Goal: Task Accomplishment & Management: Manage account settings

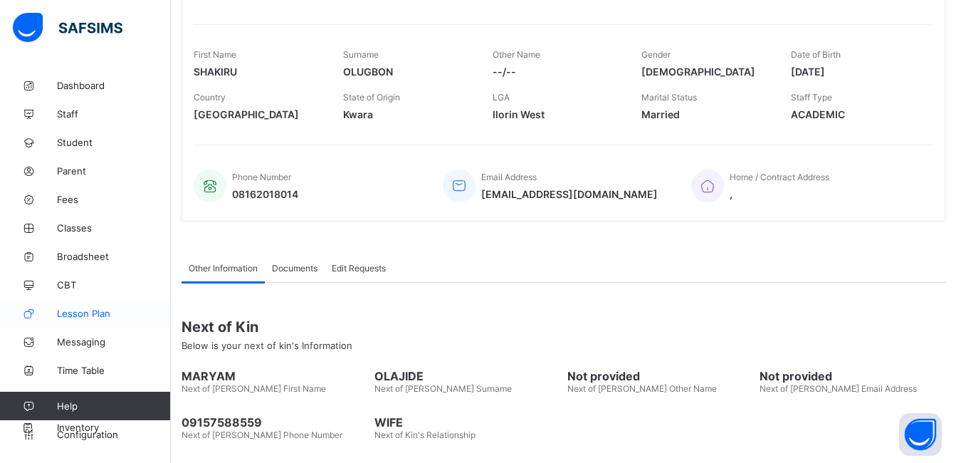
scroll to position [233, 0]
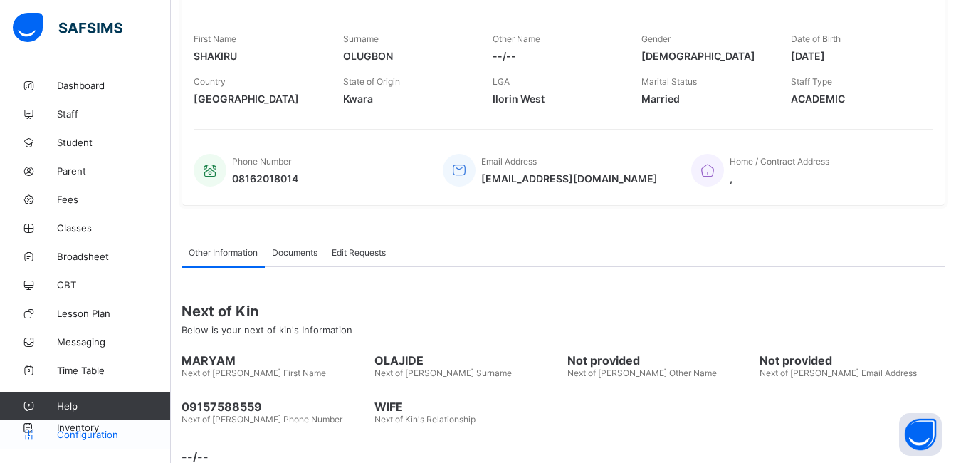
click at [81, 433] on span "Configuration" at bounding box center [113, 433] width 113 height 11
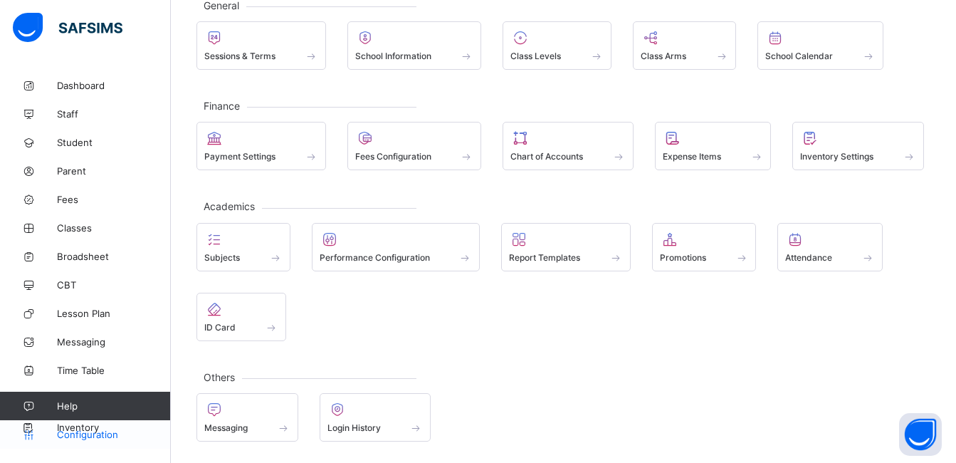
scroll to position [95, 0]
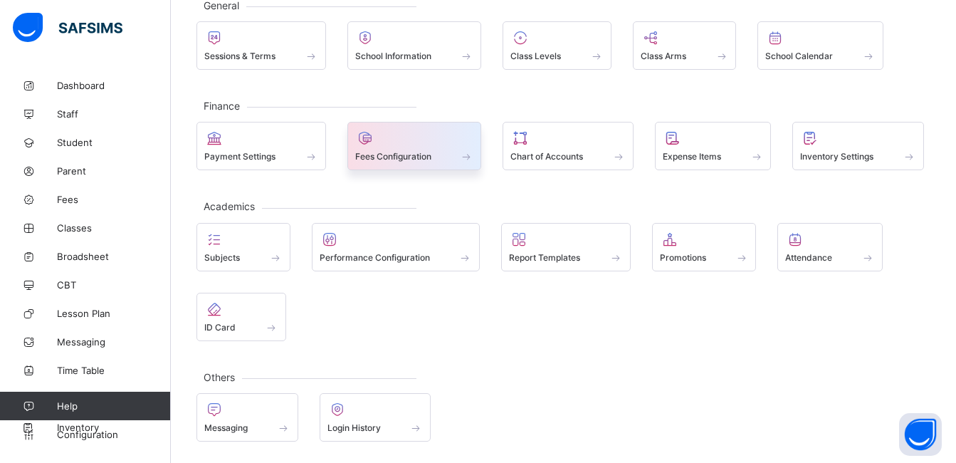
click at [412, 155] on span "Fees Configuration" at bounding box center [393, 156] width 76 height 11
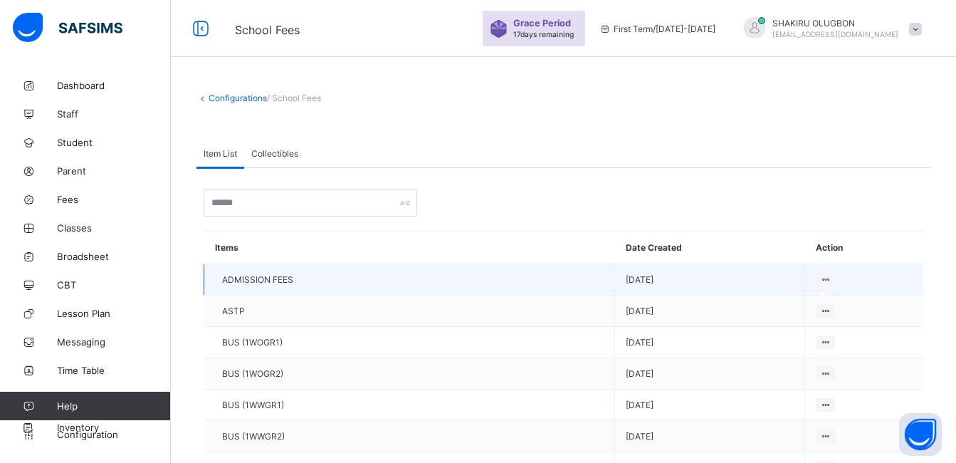
click at [819, 280] on icon at bounding box center [825, 279] width 12 height 11
click at [615, 278] on td "[DATE]" at bounding box center [710, 279] width 190 height 31
click at [383, 290] on td "ADMISSION FEES" at bounding box center [409, 279] width 411 height 31
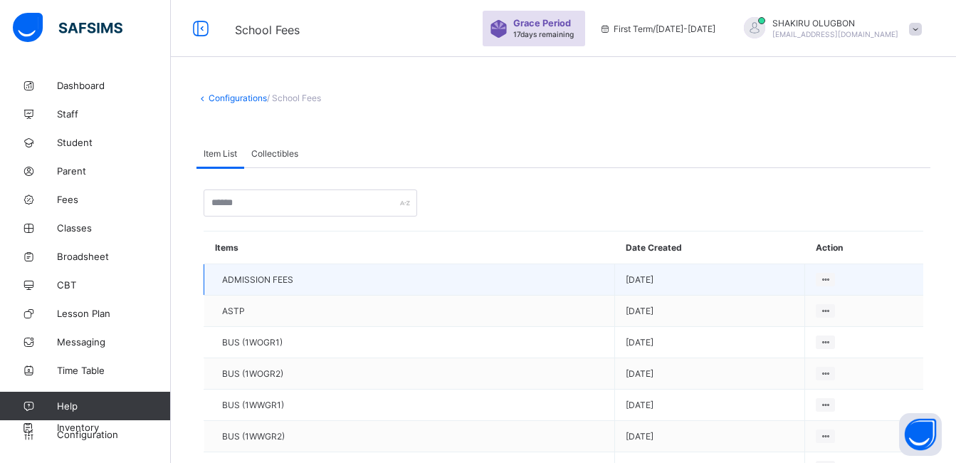
click at [280, 292] on td "ADMISSION FEES" at bounding box center [409, 279] width 411 height 31
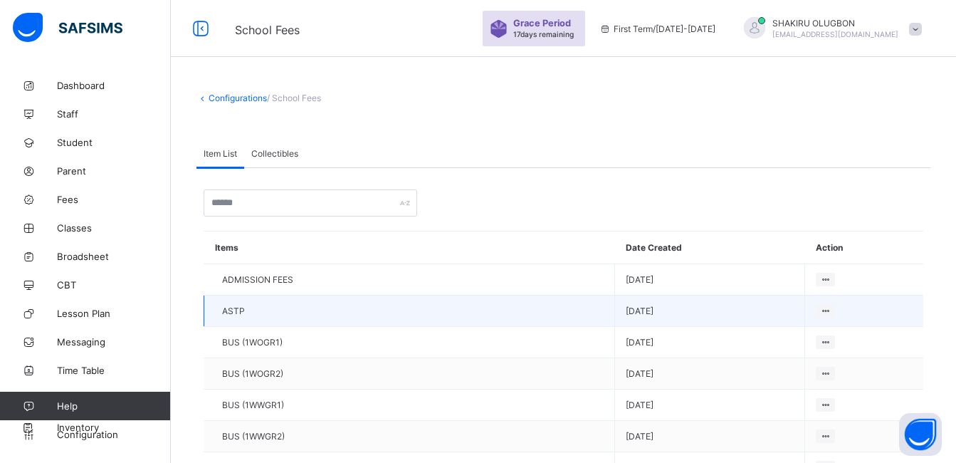
click at [241, 317] on td "ASTP" at bounding box center [409, 310] width 411 height 31
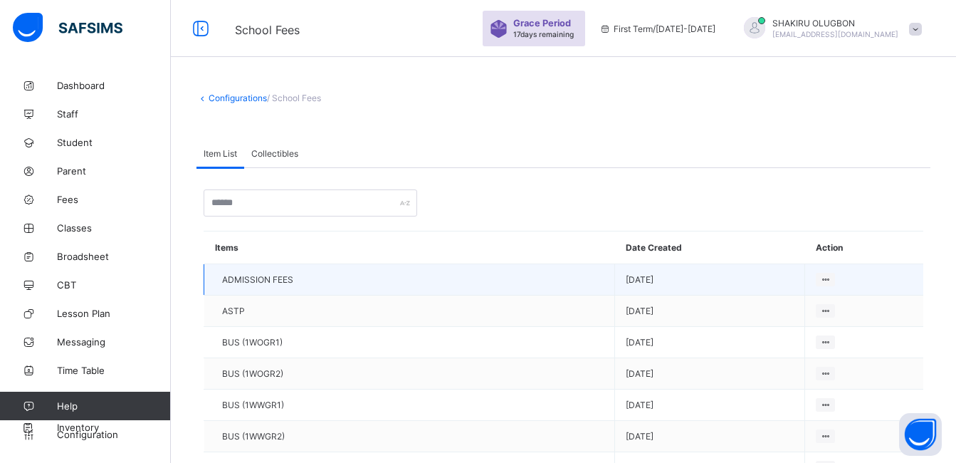
click at [248, 281] on span "ADMISSION FEES" at bounding box center [257, 279] width 71 height 11
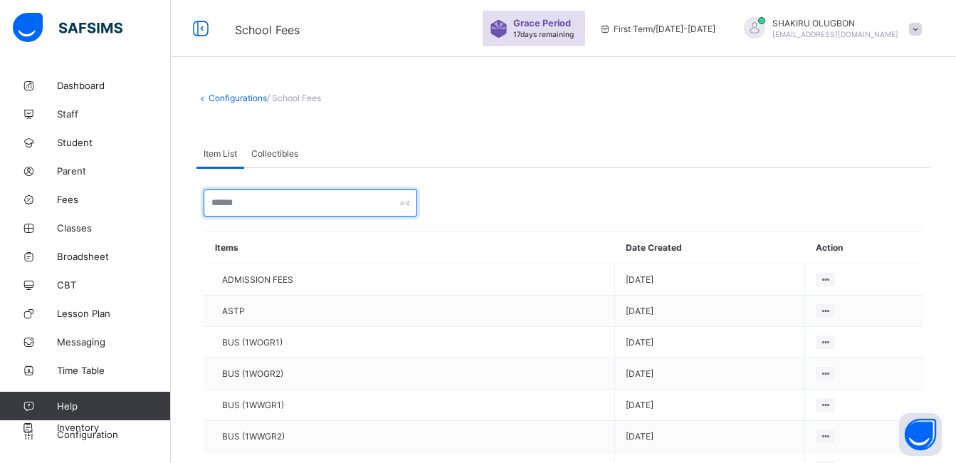
click at [267, 204] on input "text" at bounding box center [311, 202] width 214 height 27
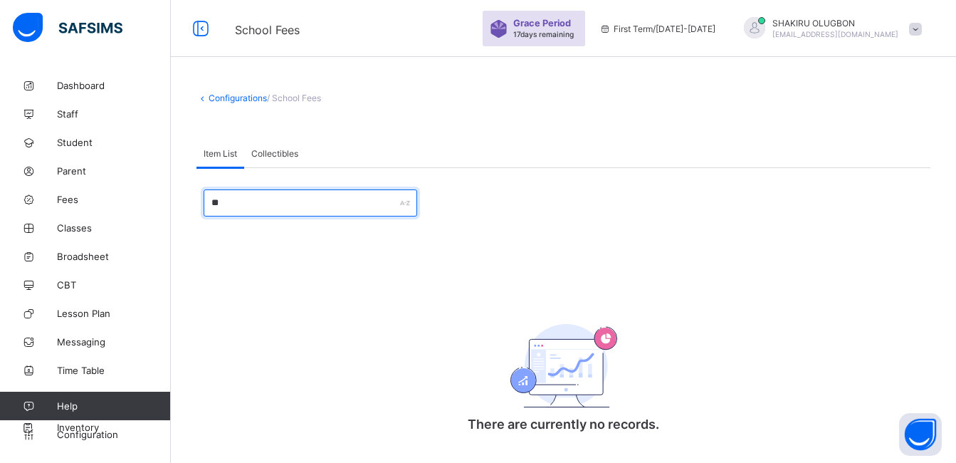
type input "*"
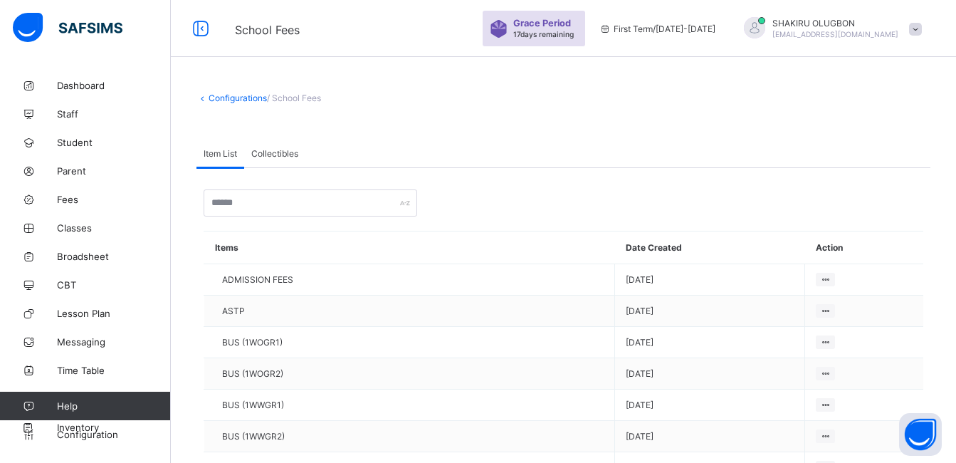
click at [922, 28] on span at bounding box center [915, 29] width 13 height 13
click at [615, 238] on th "Date Created" at bounding box center [710, 247] width 190 height 33
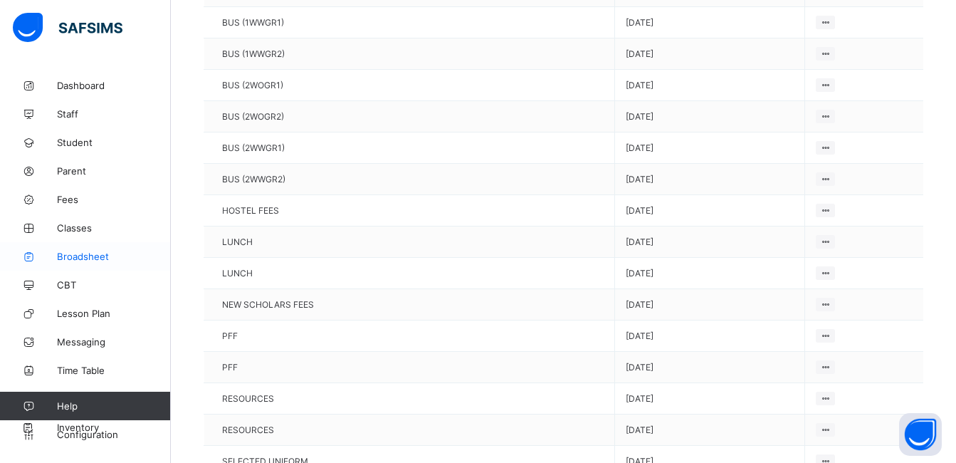
scroll to position [465, 0]
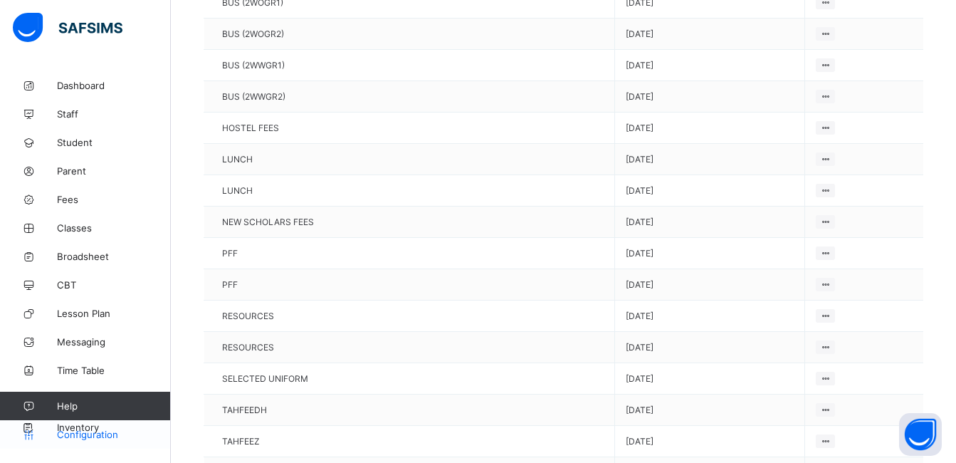
click at [85, 431] on span "Configuration" at bounding box center [113, 433] width 113 height 11
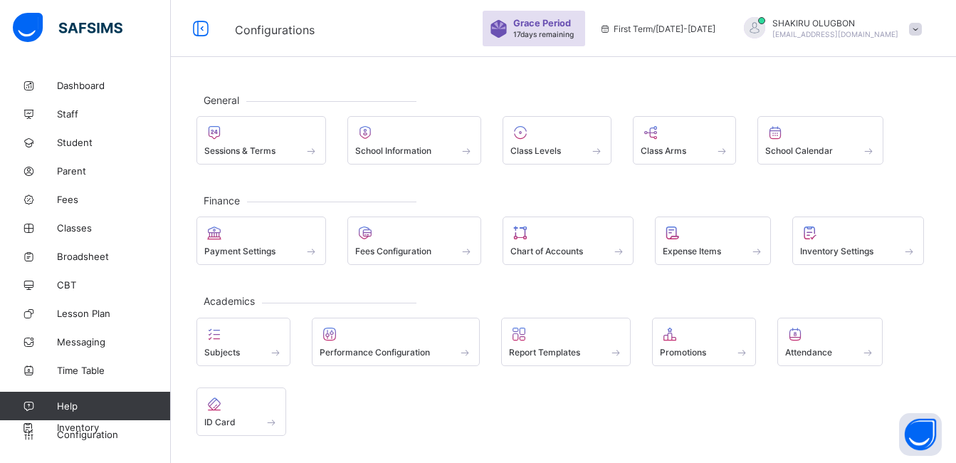
click at [611, 33] on icon at bounding box center [605, 28] width 12 height 11
click at [611, 29] on icon at bounding box center [605, 28] width 12 height 11
click at [657, 31] on span "First Term / [DATE]-[DATE]" at bounding box center [657, 28] width 116 height 11
click at [258, 28] on span "Configurations" at bounding box center [275, 30] width 80 height 14
click at [922, 31] on span at bounding box center [915, 29] width 13 height 13
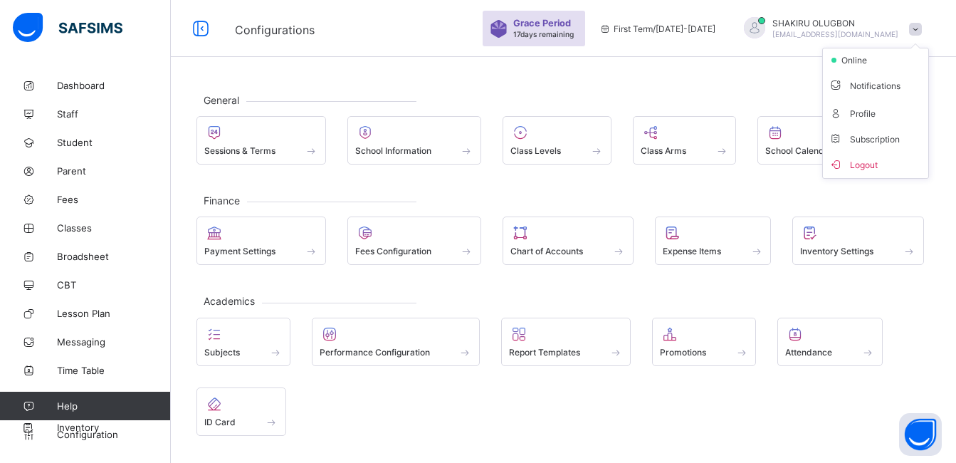
click at [636, 83] on div "General Sessions & Terms School Information Class Levels Class Arms School Cale…" at bounding box center [563, 314] width 785 height 486
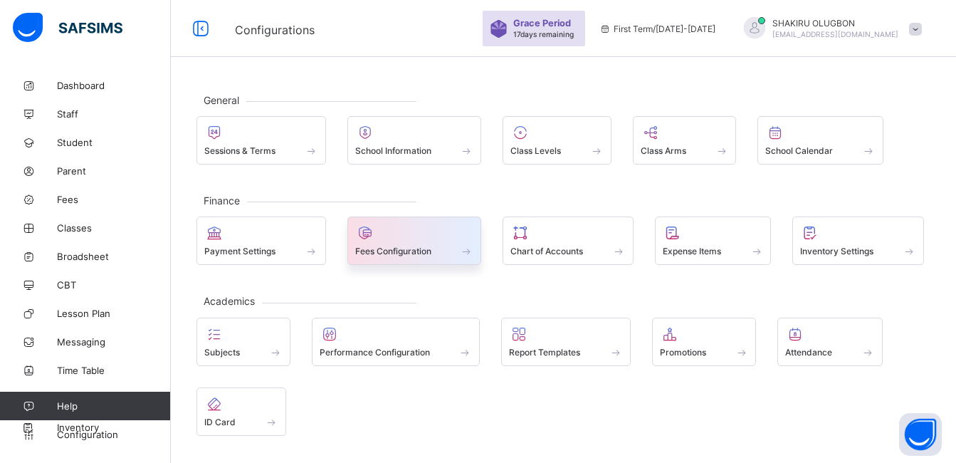
click at [396, 247] on span "Fees Configuration" at bounding box center [393, 251] width 76 height 11
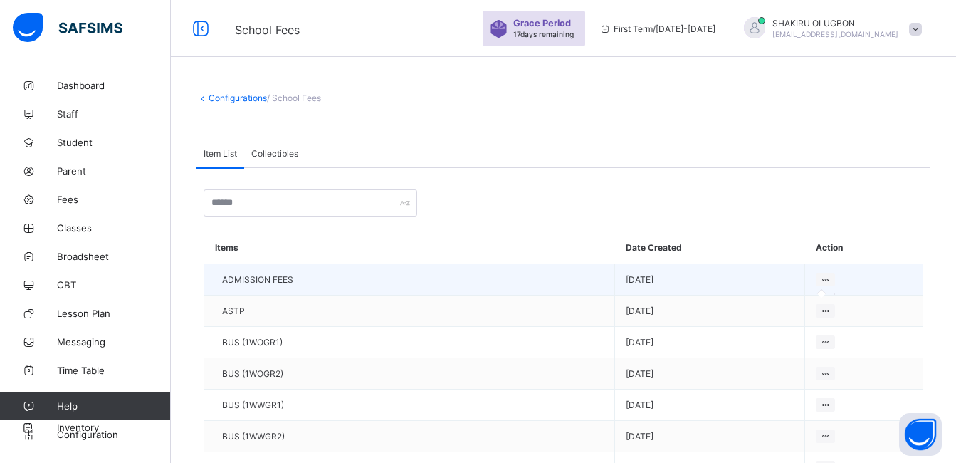
click at [819, 277] on icon at bounding box center [825, 279] width 12 height 11
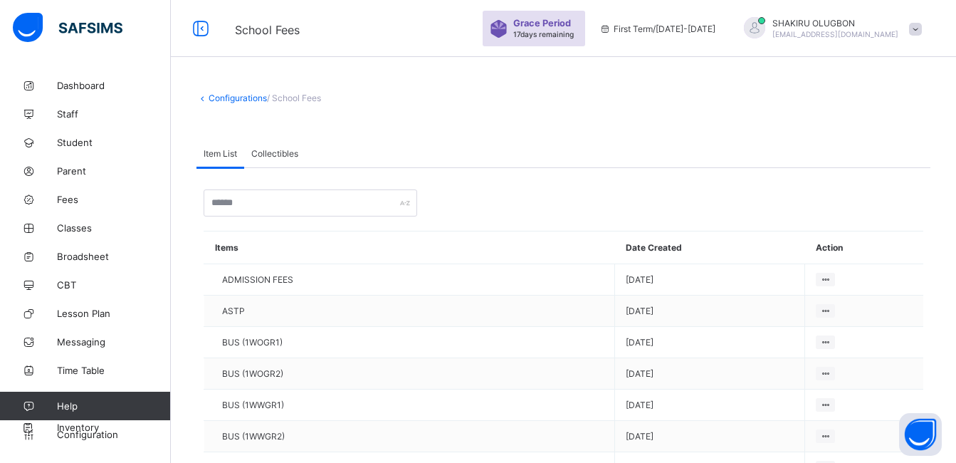
click at [227, 97] on link "Configurations" at bounding box center [238, 98] width 58 height 11
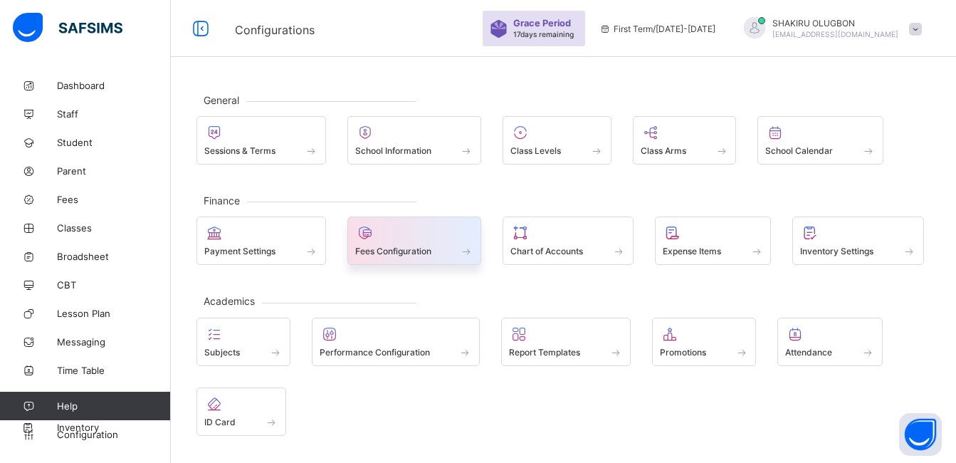
click at [413, 252] on span "Fees Configuration" at bounding box center [393, 251] width 76 height 11
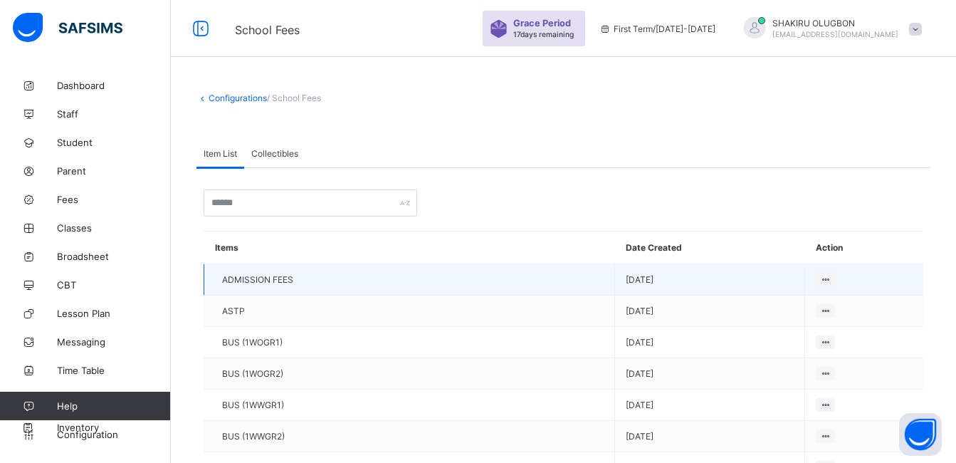
click at [275, 279] on span "ADMISSION FEES" at bounding box center [257, 279] width 71 height 11
click at [667, 278] on span "[DATE]" at bounding box center [710, 279] width 168 height 11
click at [819, 280] on icon at bounding box center [825, 279] width 12 height 11
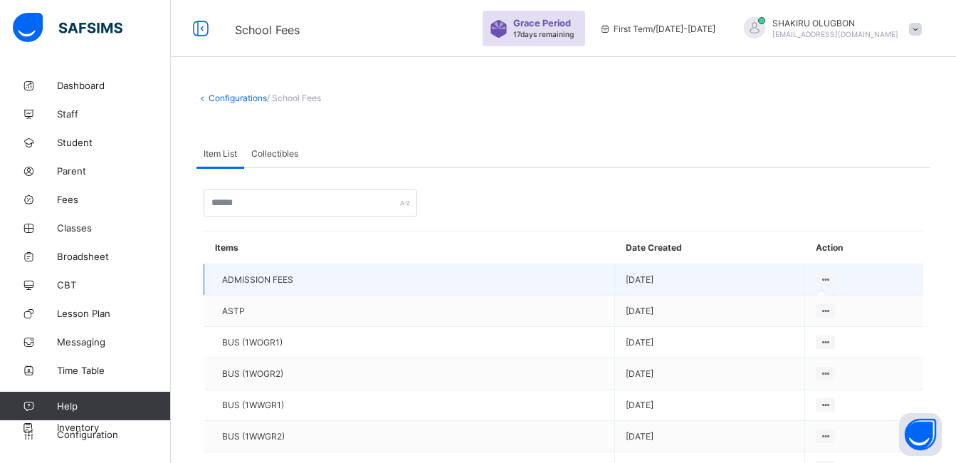
click at [819, 277] on icon at bounding box center [825, 279] width 12 height 11
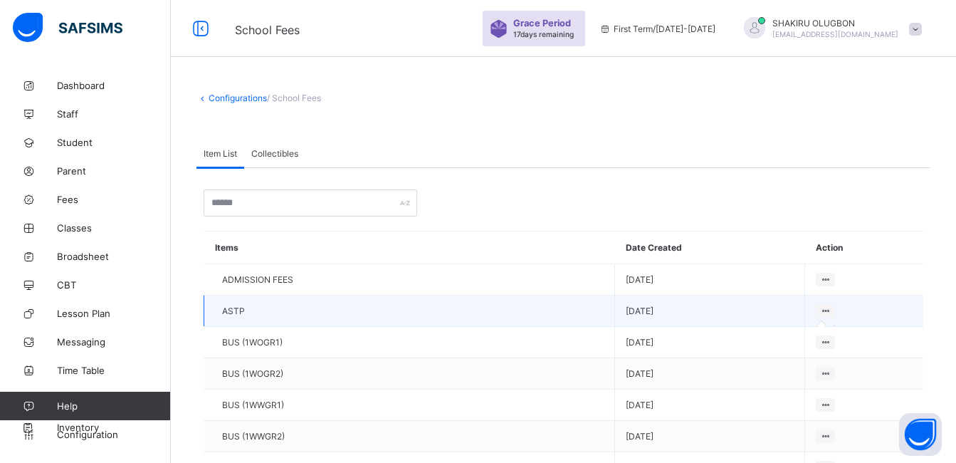
click at [816, 316] on div at bounding box center [825, 311] width 19 height 14
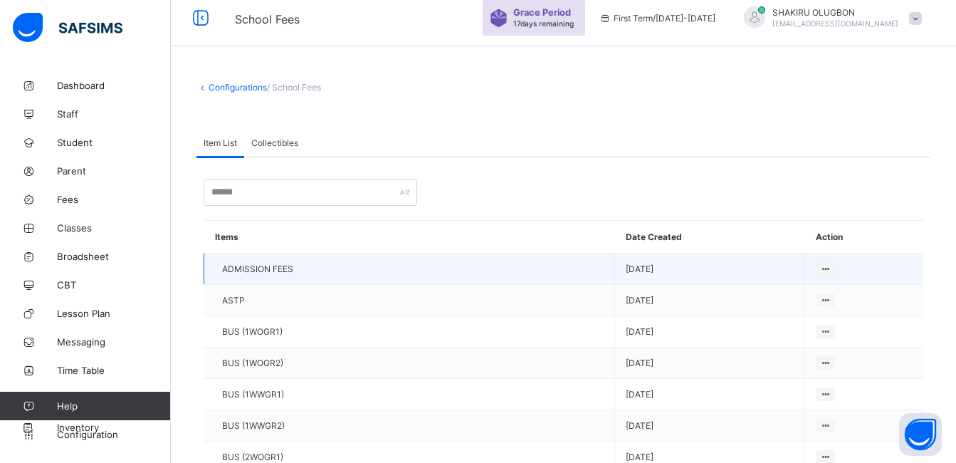
scroll to position [22, 0]
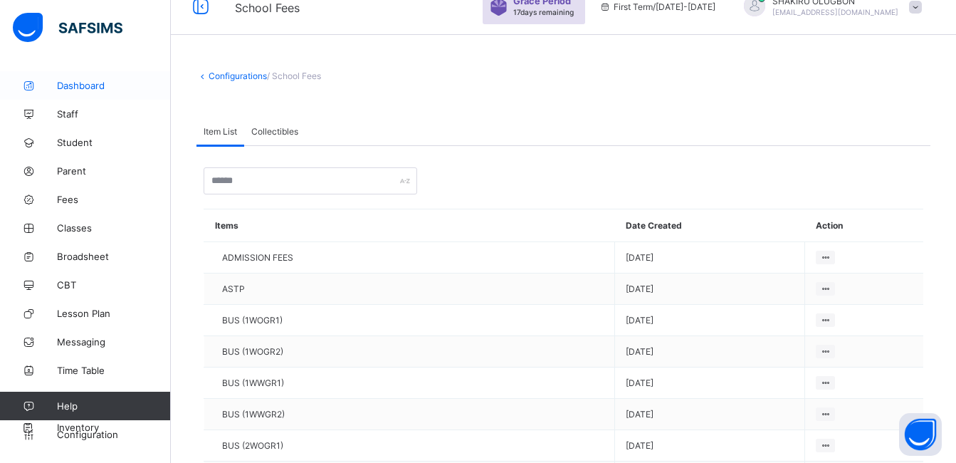
click at [68, 86] on span "Dashboard" at bounding box center [114, 85] width 114 height 11
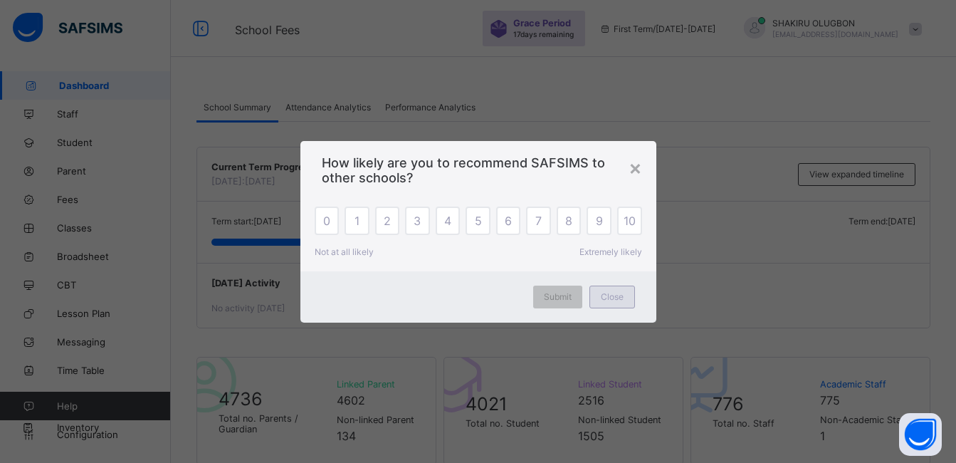
click at [627, 295] on div "Close" at bounding box center [612, 296] width 46 height 23
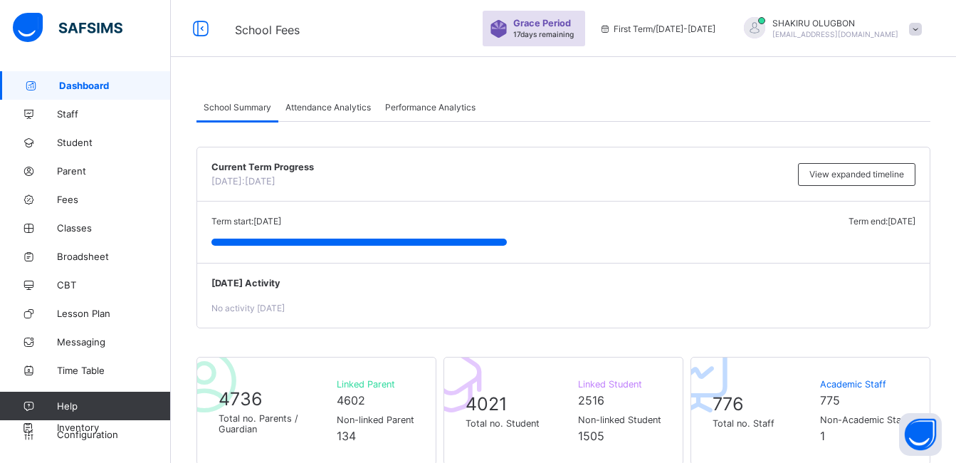
scroll to position [265, 0]
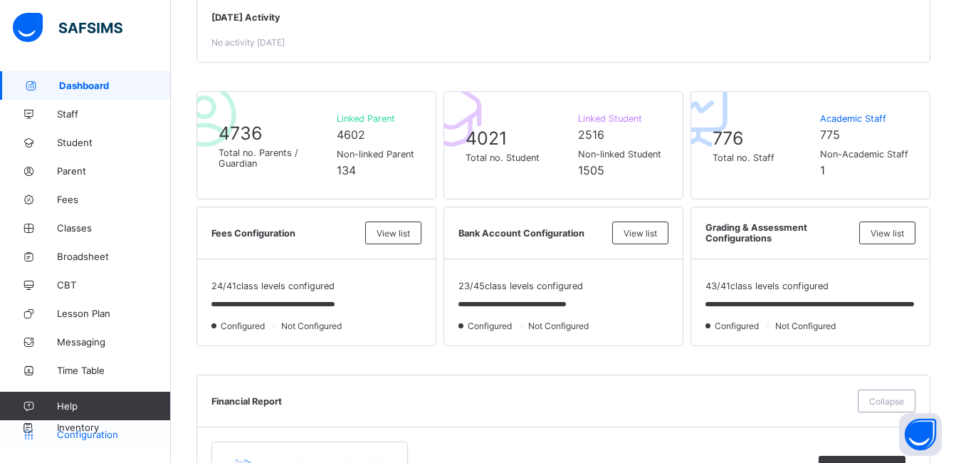
click at [95, 441] on link "Configuration" at bounding box center [85, 434] width 170 height 28
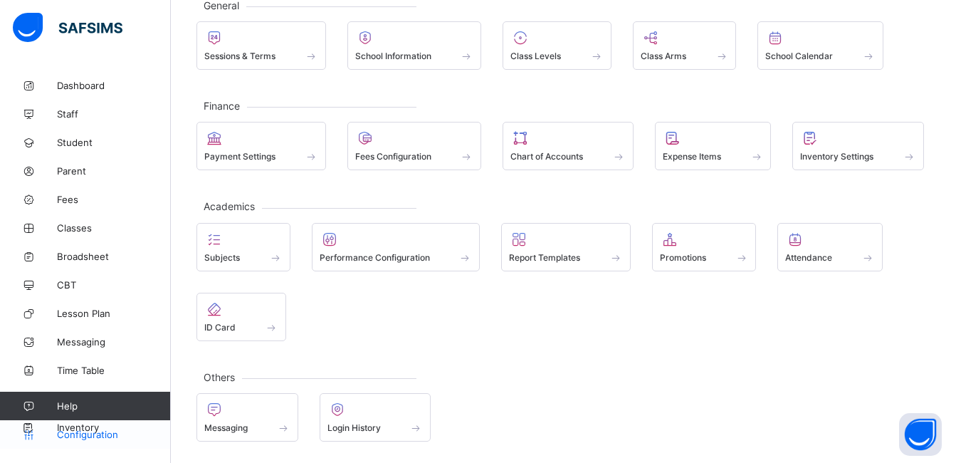
scroll to position [95, 0]
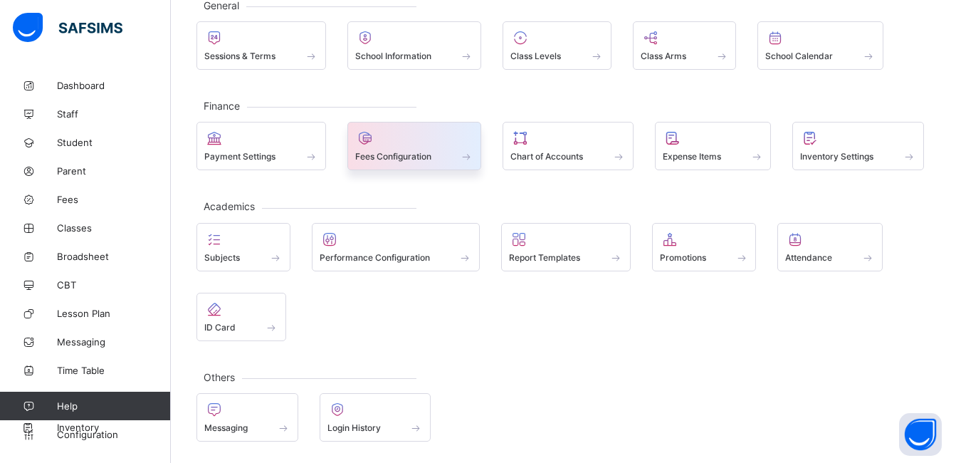
click at [393, 140] on div at bounding box center [414, 138] width 119 height 17
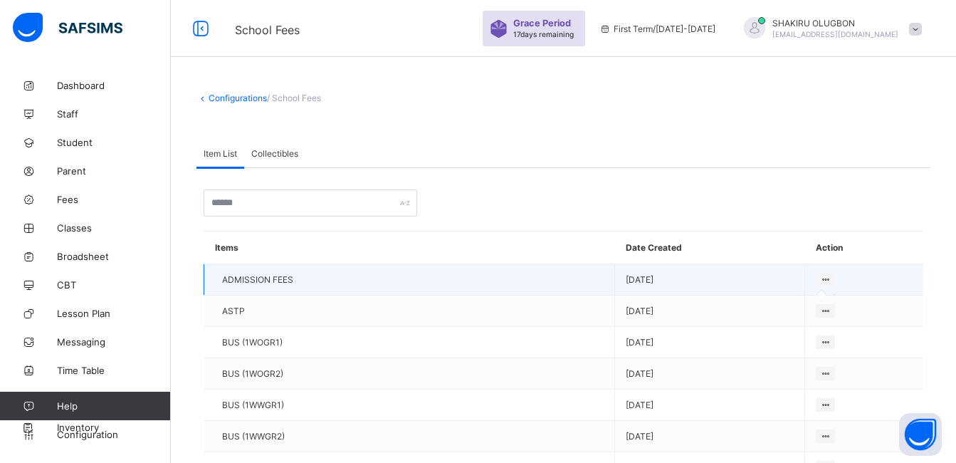
click at [819, 277] on icon at bounding box center [825, 279] width 12 height 11
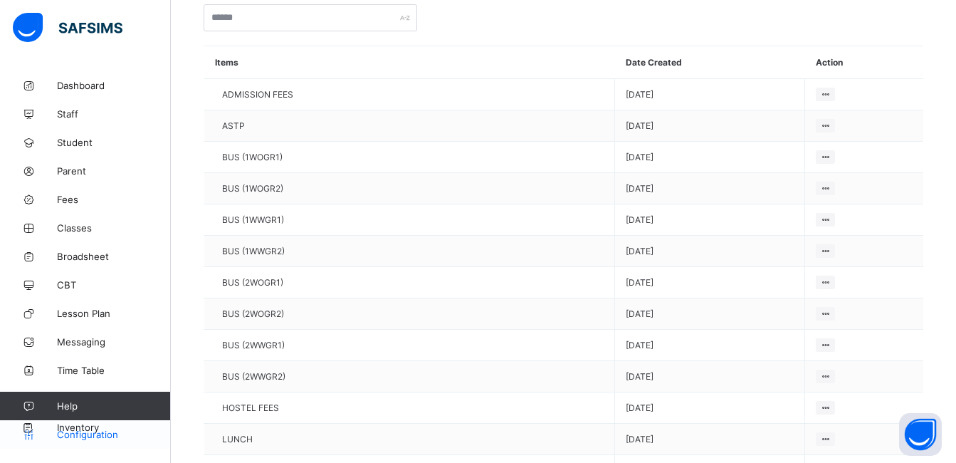
scroll to position [515, 0]
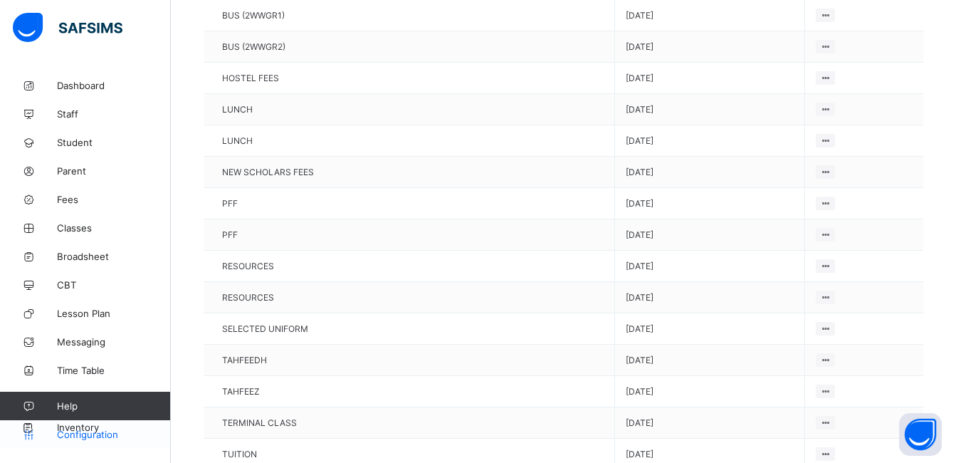
click at [91, 437] on span "Configuration" at bounding box center [113, 433] width 113 height 11
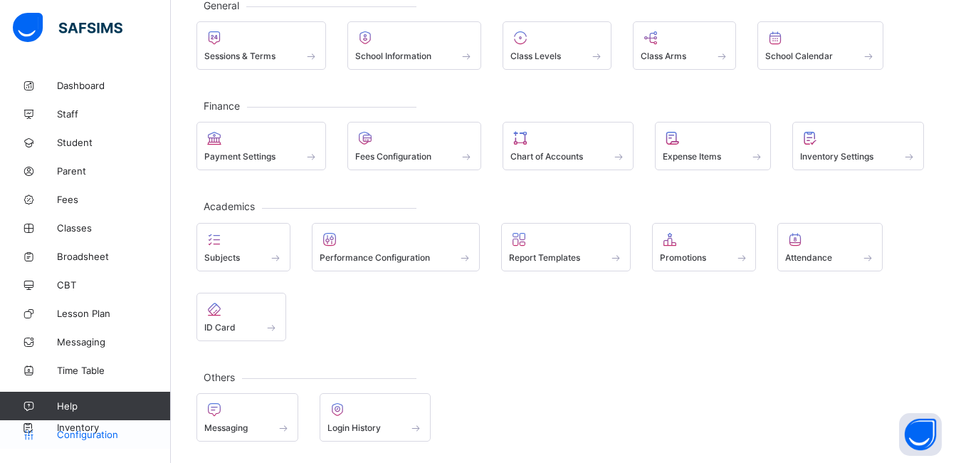
scroll to position [95, 0]
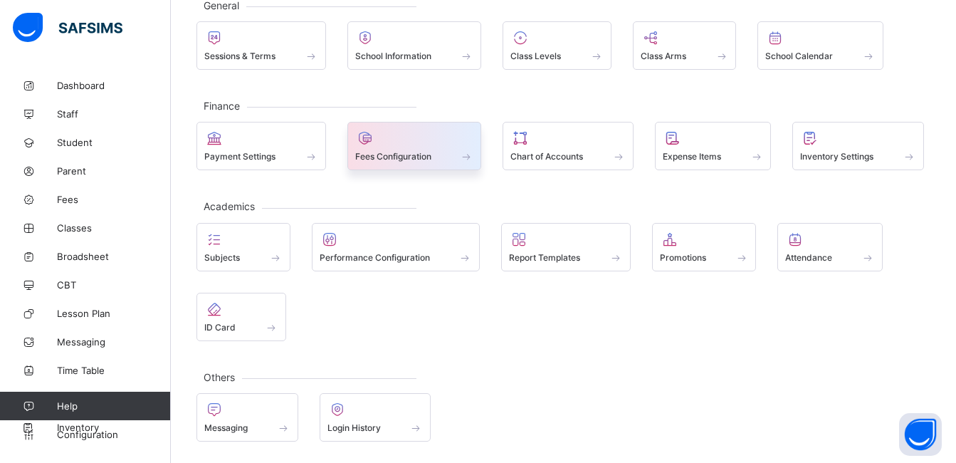
click at [383, 152] on span "Fees Configuration" at bounding box center [393, 156] width 76 height 11
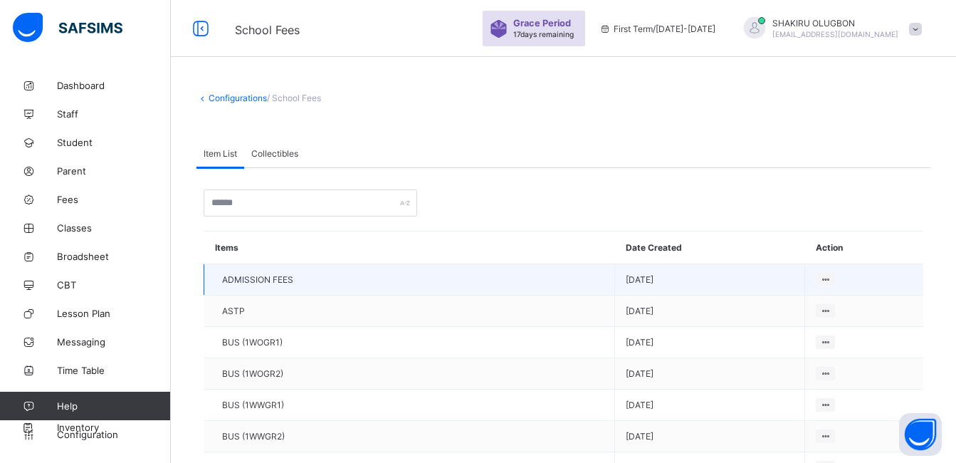
drag, startPoint x: 623, startPoint y: 283, endPoint x: 433, endPoint y: 275, distance: 190.9
click at [433, 275] on td "ADMISSION FEES" at bounding box center [409, 279] width 411 height 31
click at [819, 280] on icon at bounding box center [825, 279] width 12 height 11
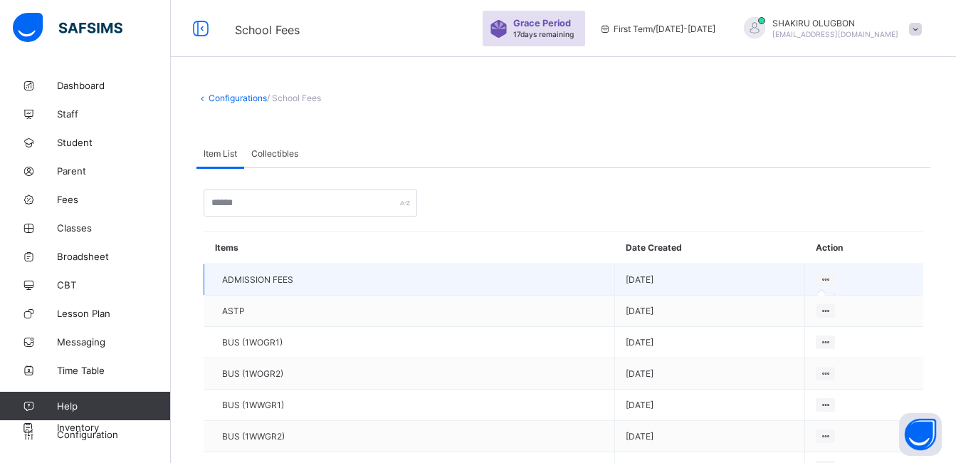
click at [819, 280] on icon at bounding box center [825, 279] width 12 height 11
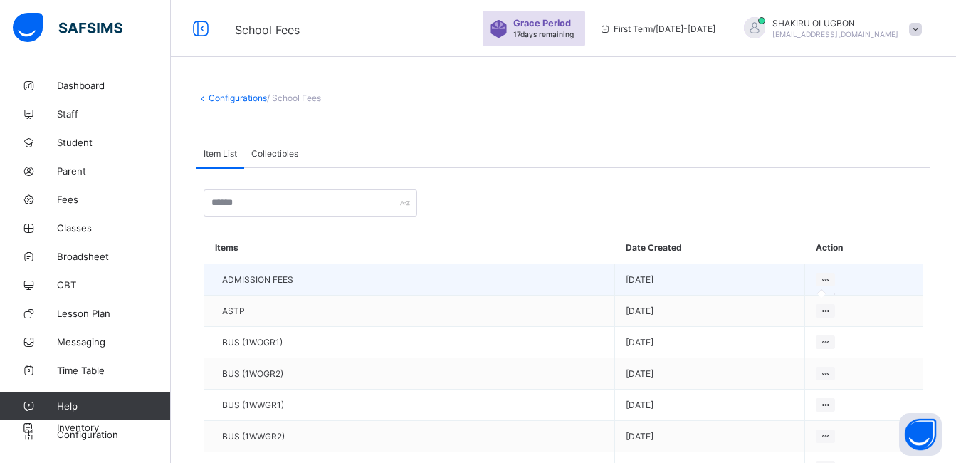
click at [819, 280] on icon at bounding box center [825, 279] width 12 height 11
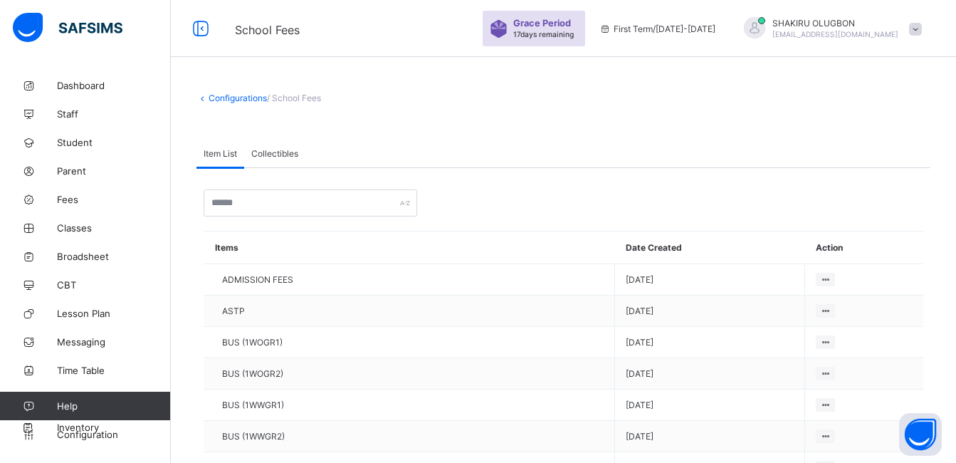
click at [241, 98] on link "Configurations" at bounding box center [238, 98] width 58 height 11
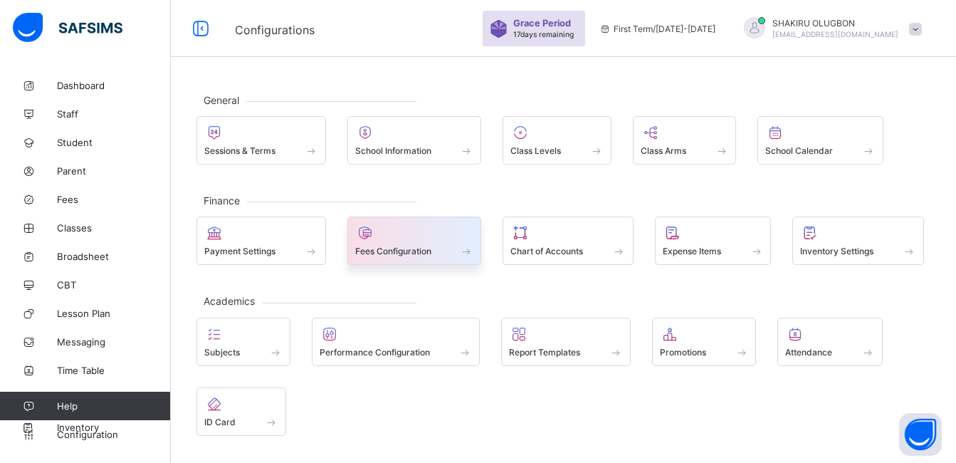
click at [453, 233] on div at bounding box center [414, 232] width 119 height 17
